Goal: Transaction & Acquisition: Download file/media

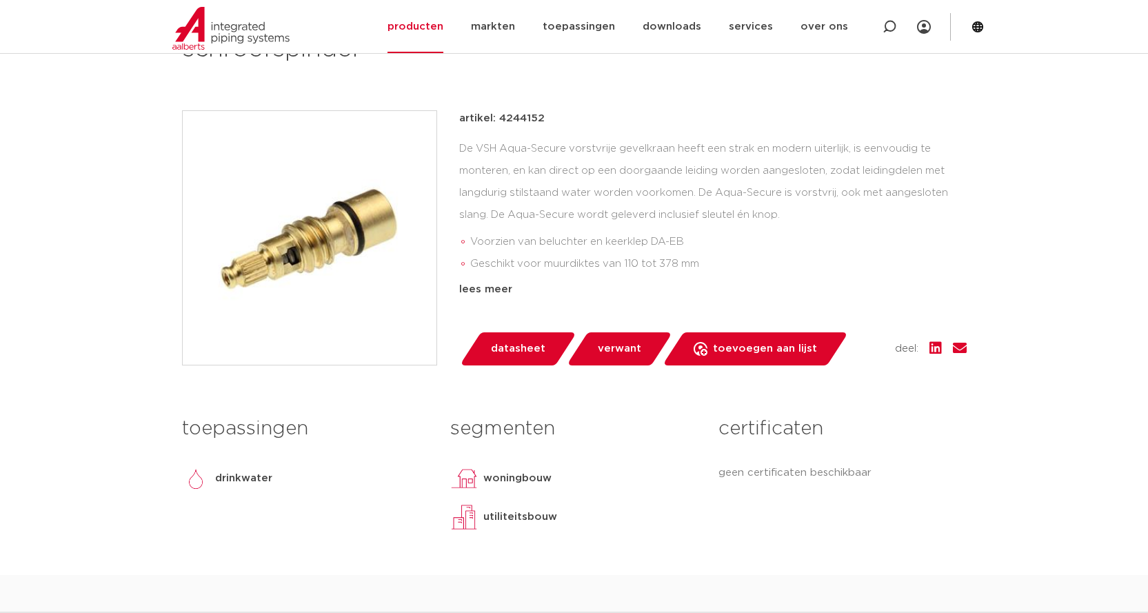
scroll to position [276, 0]
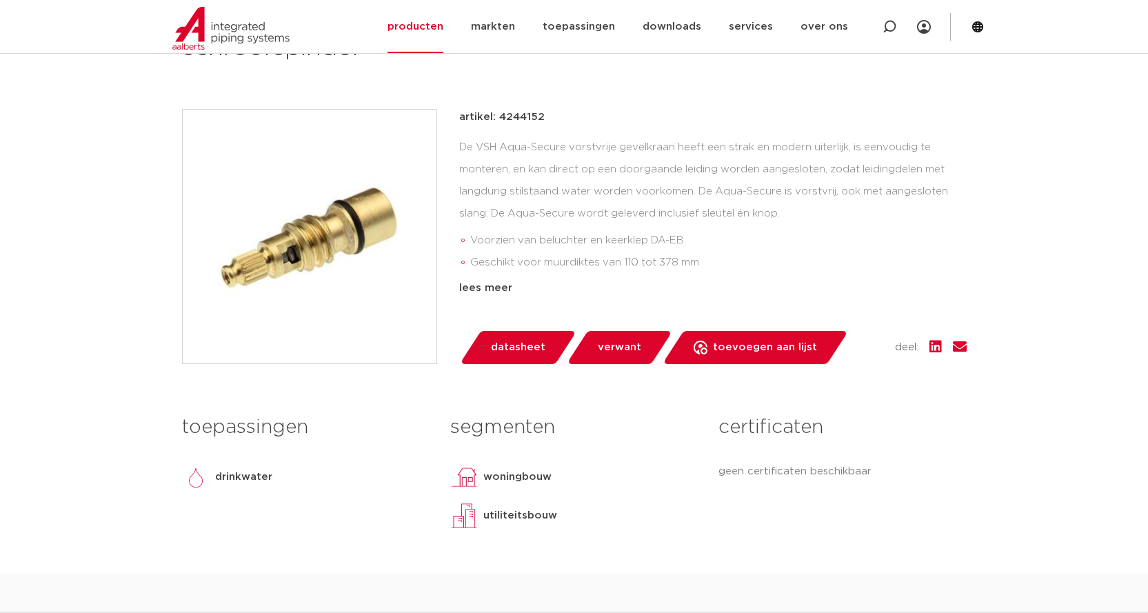
click at [617, 349] on span "verwant" at bounding box center [619, 348] width 43 height 22
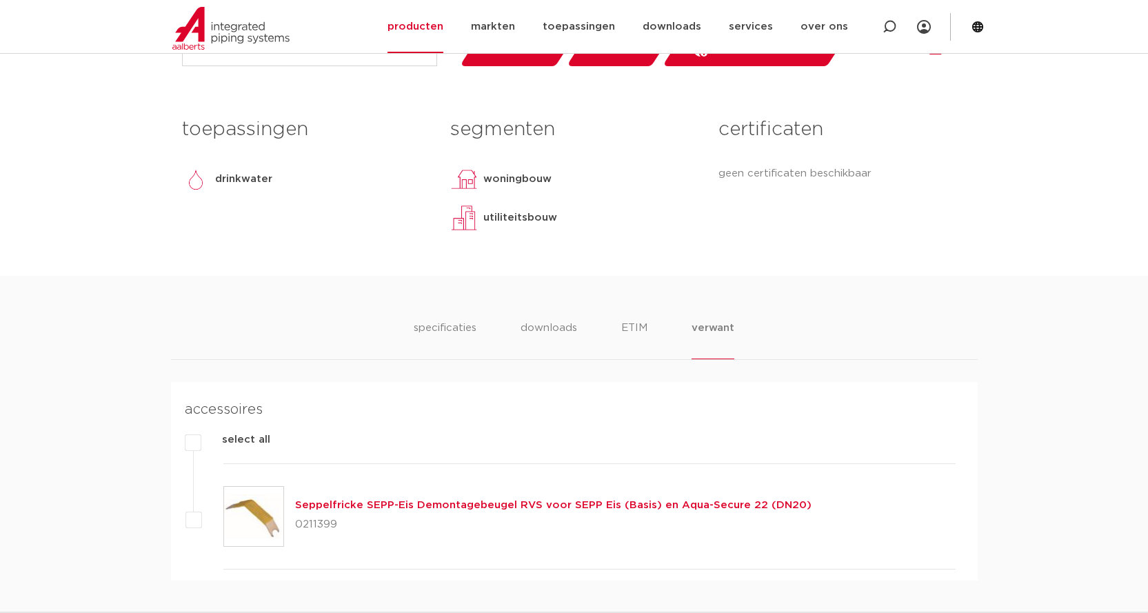
scroll to position [505, 0]
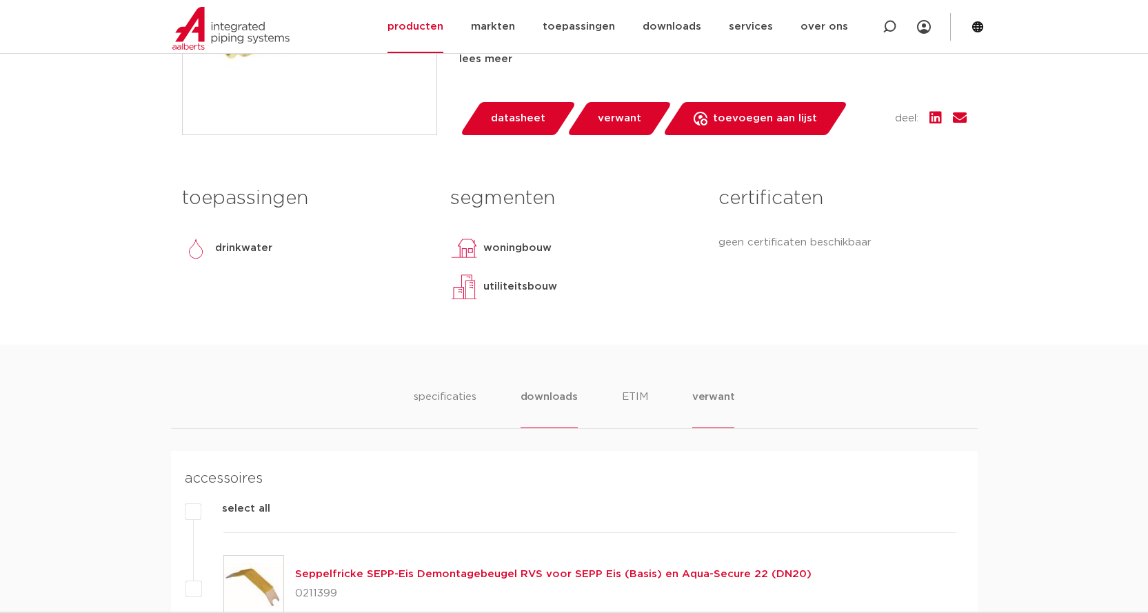
click at [556, 394] on li "downloads" at bounding box center [549, 408] width 57 height 39
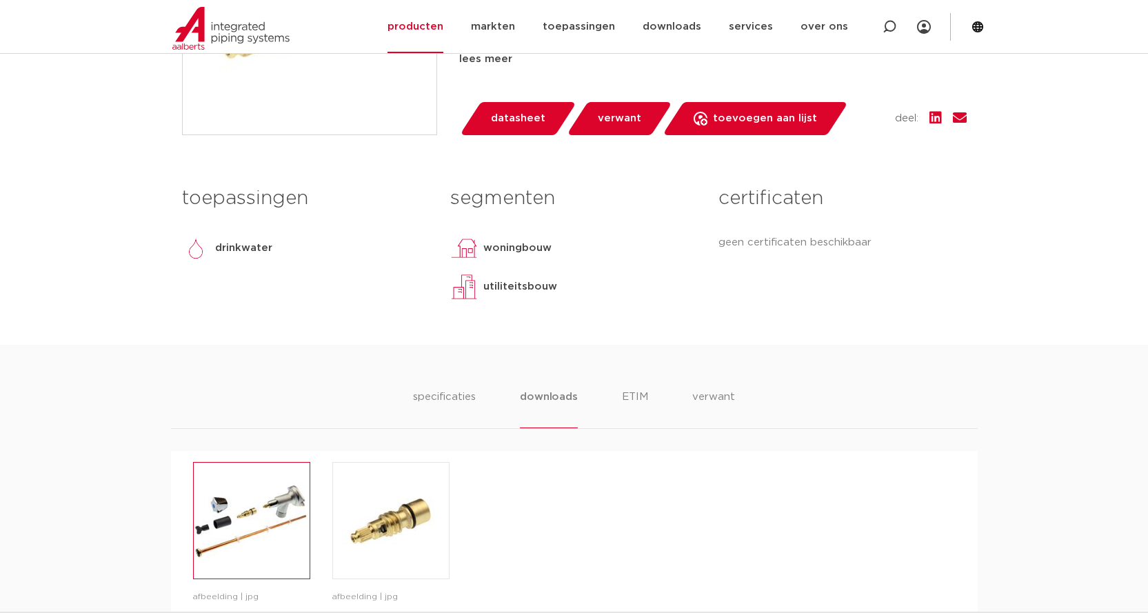
click at [243, 514] on img at bounding box center [252, 521] width 116 height 116
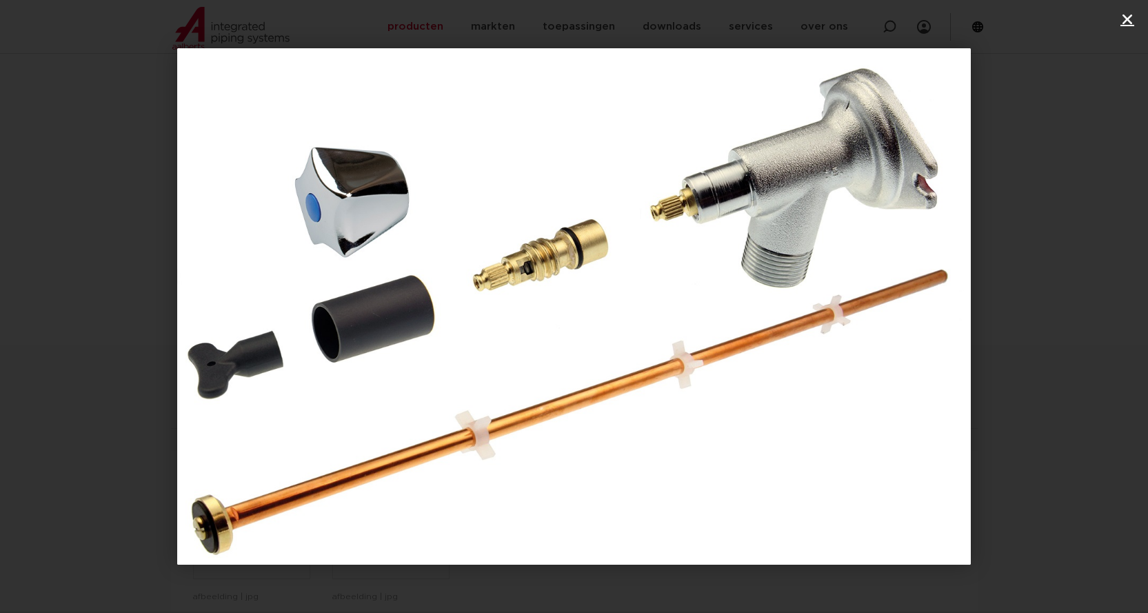
click at [1128, 19] on icon "Sluiten (Esc)" at bounding box center [1128, 19] width 14 height 14
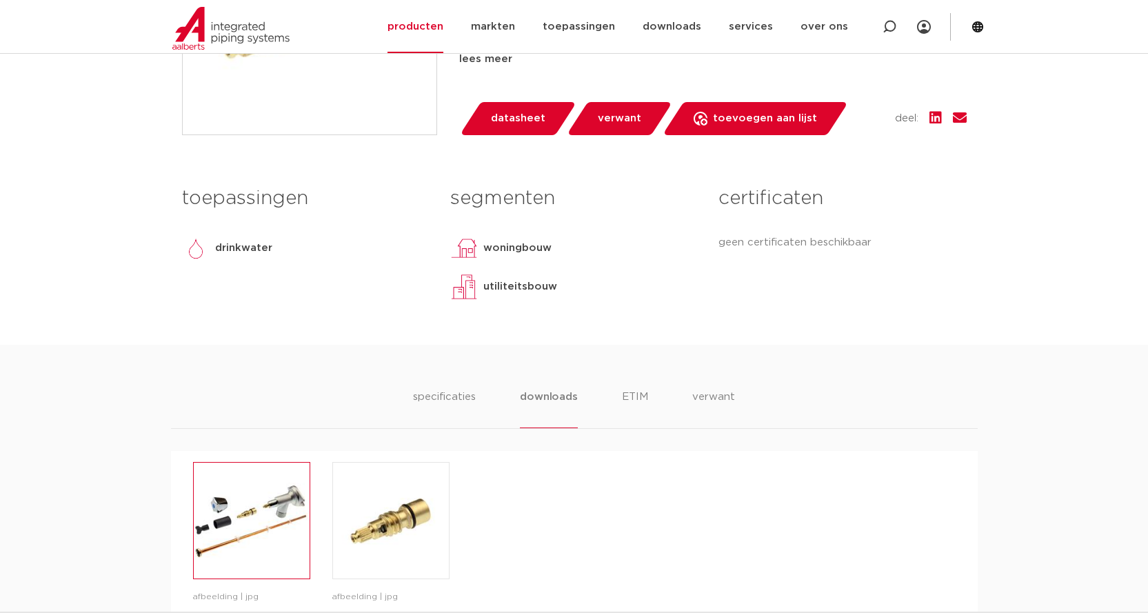
click at [269, 526] on img at bounding box center [252, 521] width 116 height 116
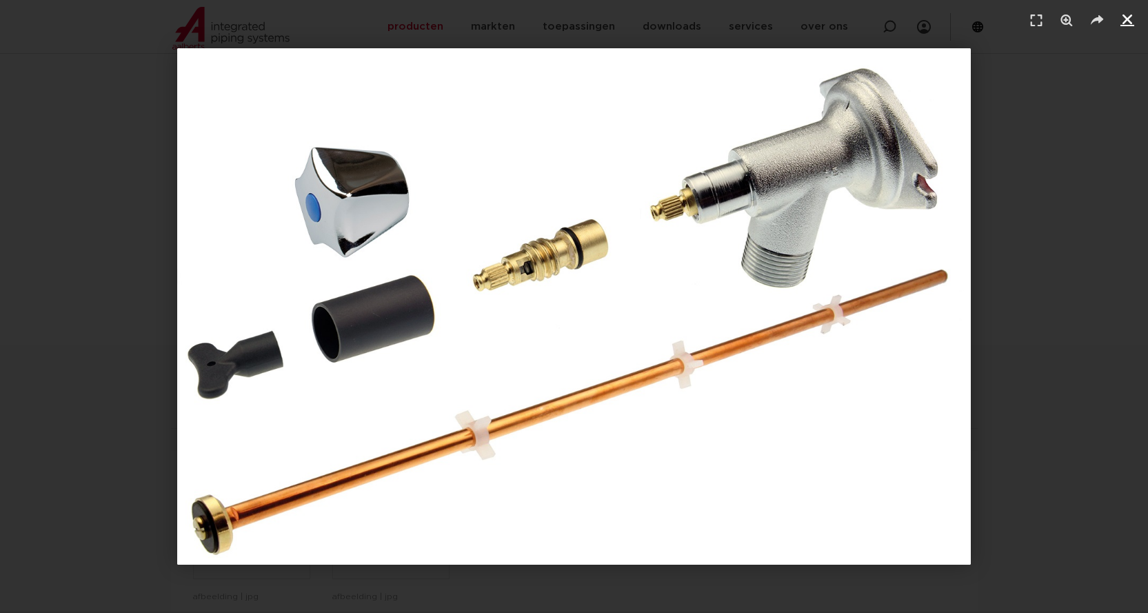
click at [1133, 16] on icon "Sluiten (Esc)" at bounding box center [1128, 19] width 14 height 14
